Goal: Task Accomplishment & Management: Manage account settings

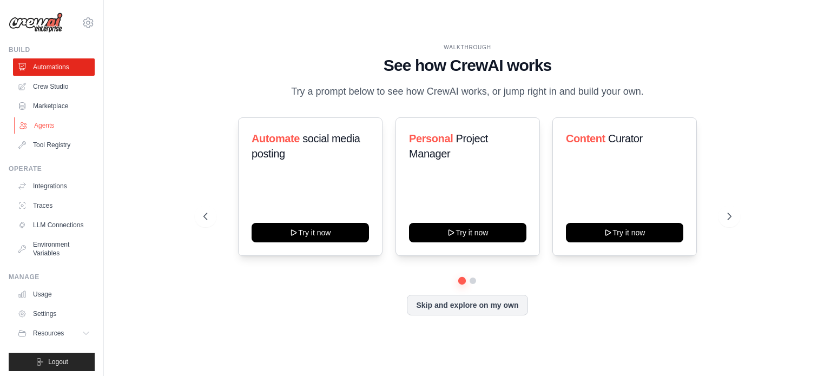
click at [46, 128] on link "Agents" at bounding box center [55, 125] width 82 height 17
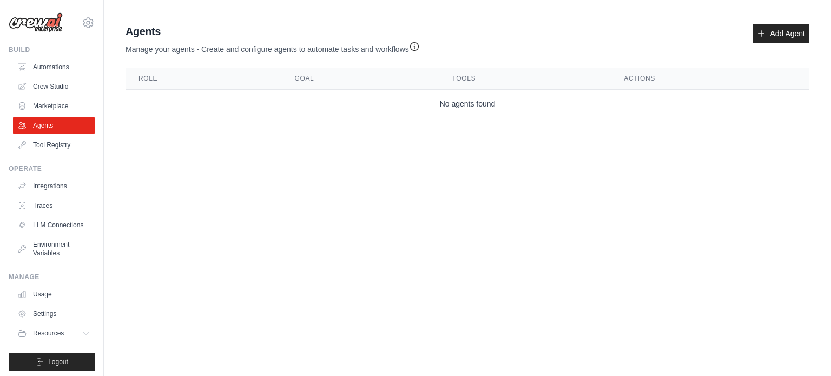
click at [35, 21] on img at bounding box center [36, 22] width 54 height 21
click at [84, 21] on icon at bounding box center [88, 22] width 13 height 13
click at [71, 71] on link "Settings" at bounding box center [79, 72] width 95 height 19
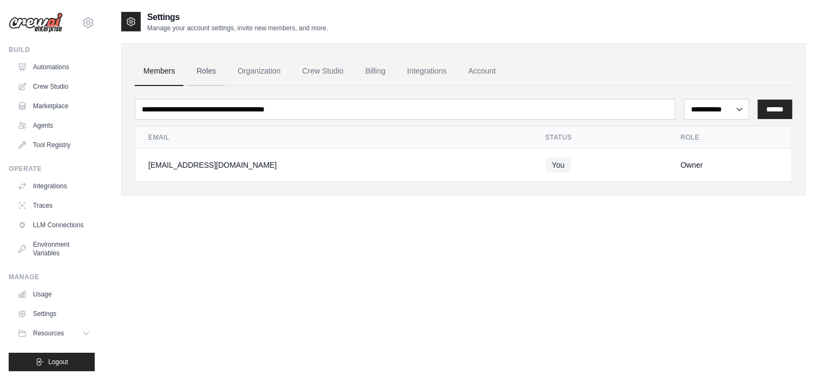
click at [195, 73] on link "Roles" at bounding box center [206, 71] width 37 height 29
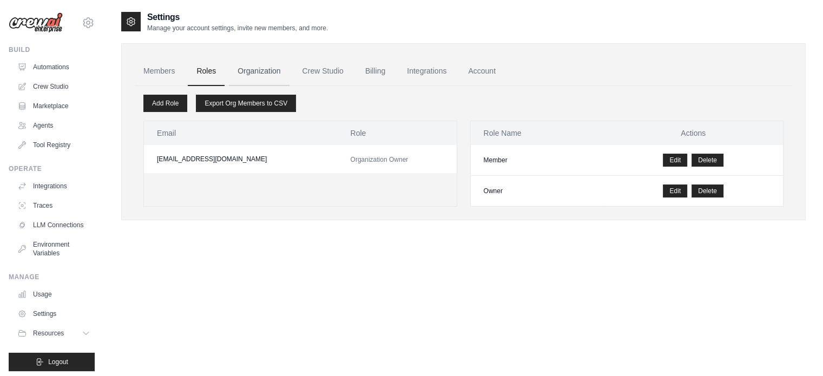
click at [254, 76] on link "Organization" at bounding box center [259, 71] width 60 height 29
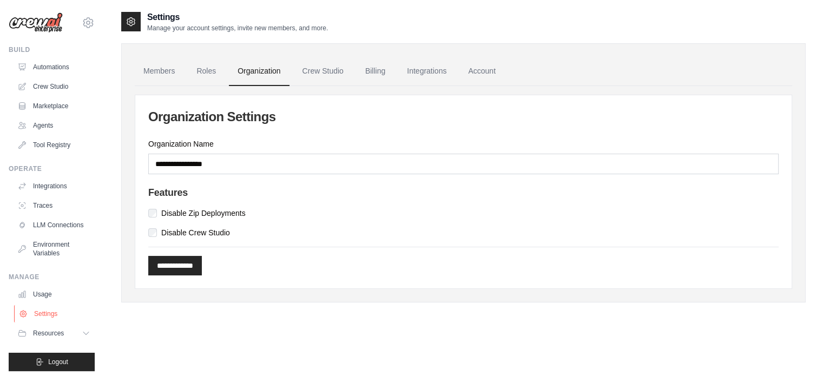
click at [53, 318] on link "Settings" at bounding box center [55, 313] width 82 height 17
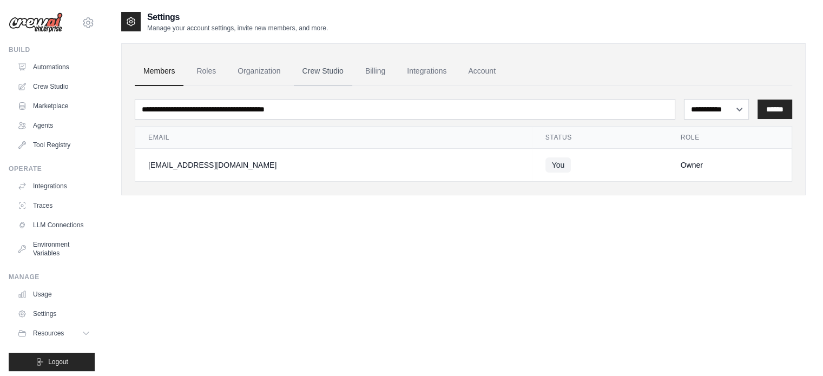
click at [320, 71] on link "Crew Studio" at bounding box center [323, 71] width 58 height 29
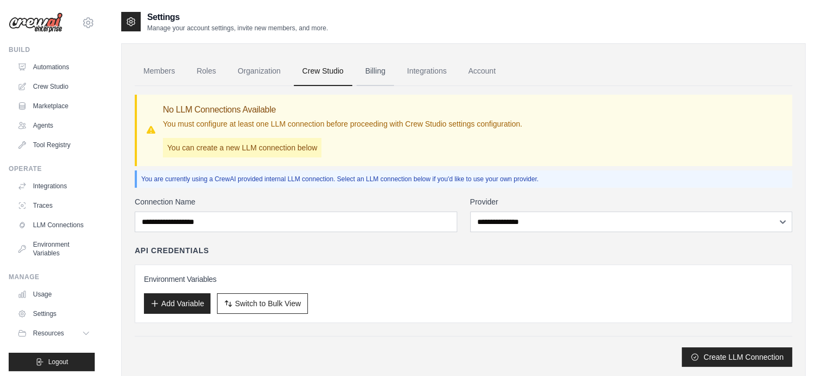
click at [370, 70] on link "Billing" at bounding box center [375, 71] width 37 height 29
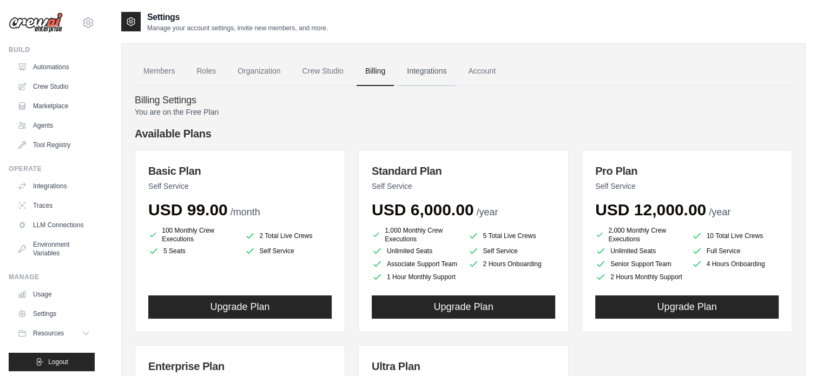
click at [440, 66] on link "Integrations" at bounding box center [426, 71] width 57 height 29
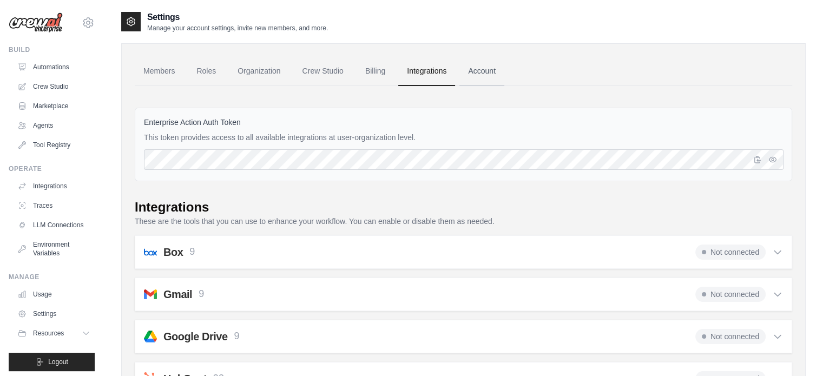
click at [492, 71] on link "Account" at bounding box center [481, 71] width 45 height 29
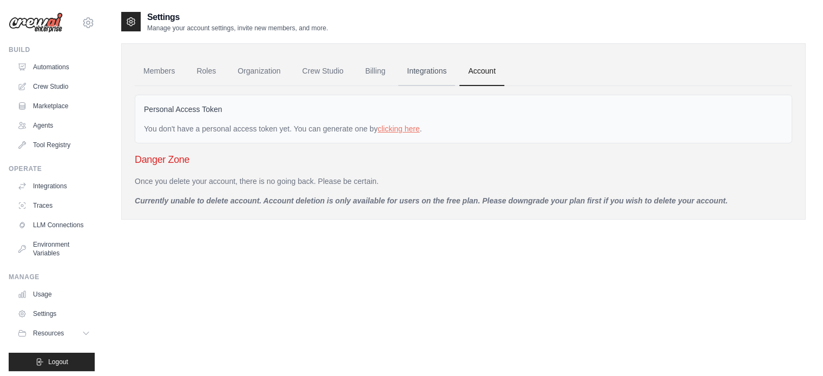
click at [442, 64] on link "Integrations" at bounding box center [426, 71] width 57 height 29
